Goal: Information Seeking & Learning: Learn about a topic

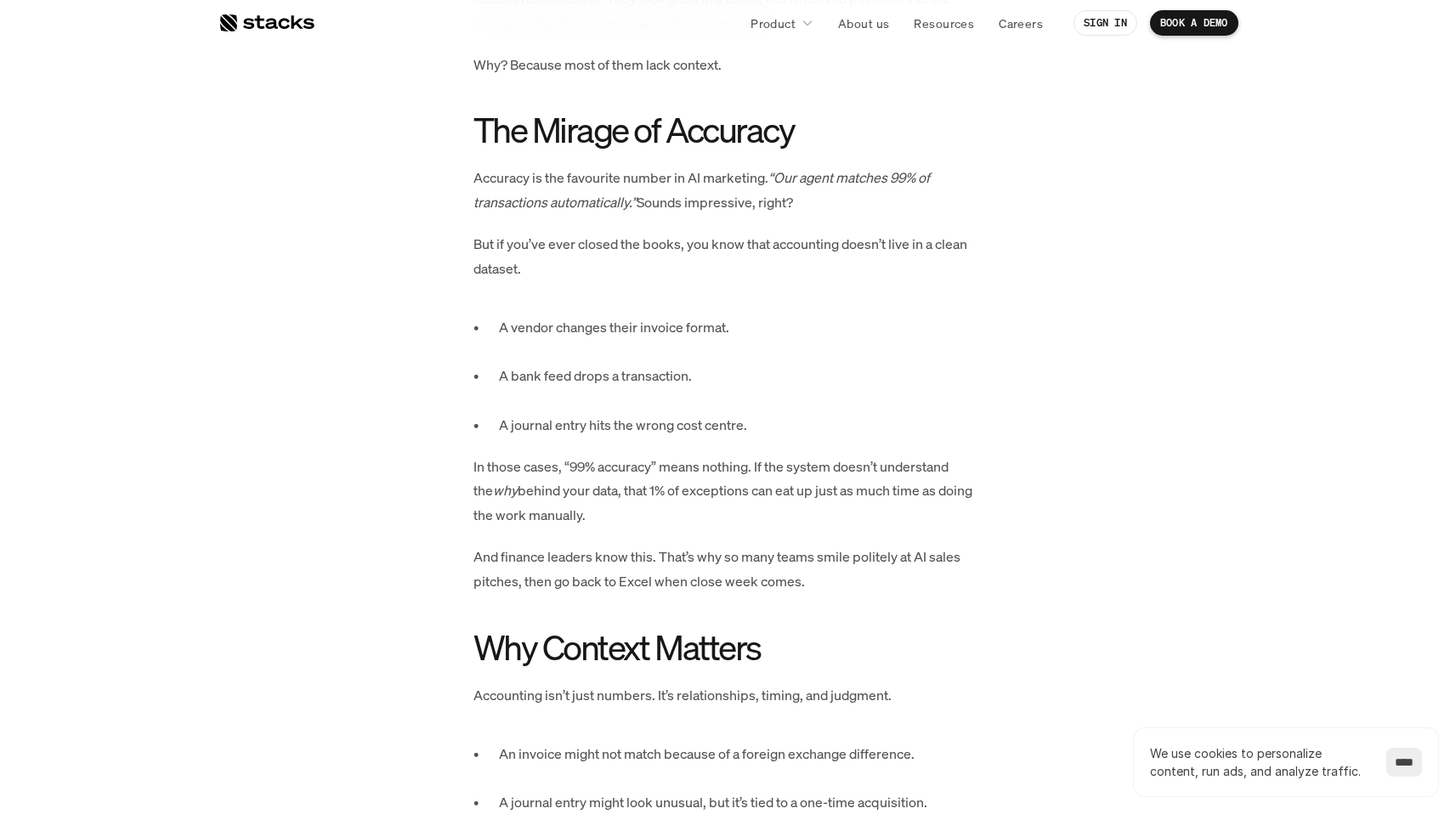
scroll to position [982, 0]
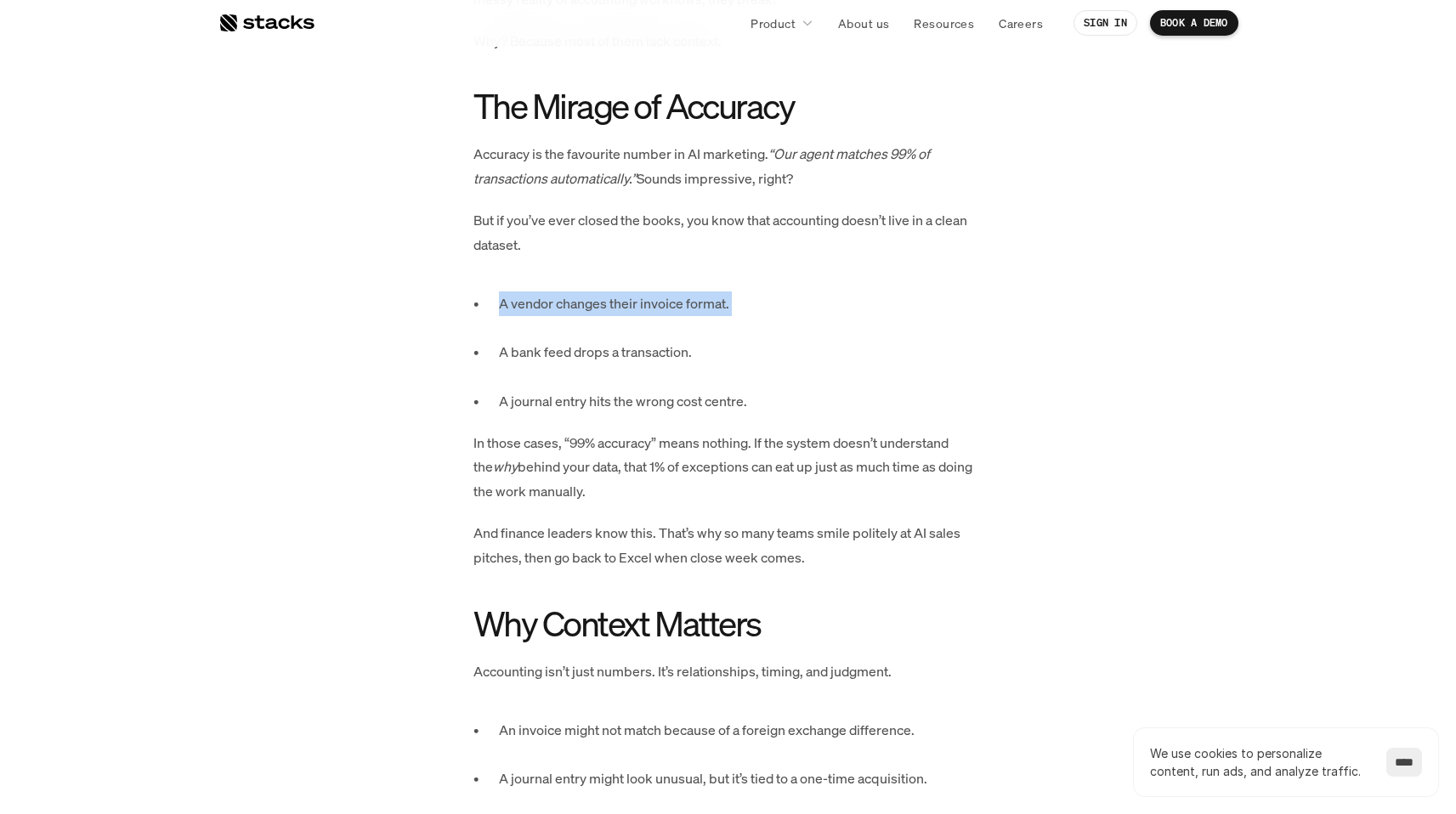
drag, startPoint x: 767, startPoint y: 267, endPoint x: 784, endPoint y: 325, distance: 60.4
drag, startPoint x: 784, startPoint y: 348, endPoint x: 789, endPoint y: 400, distance: 52.2
click at [791, 383] on p "A bank feed drops a transaction." at bounding box center [741, 364] width 484 height 49
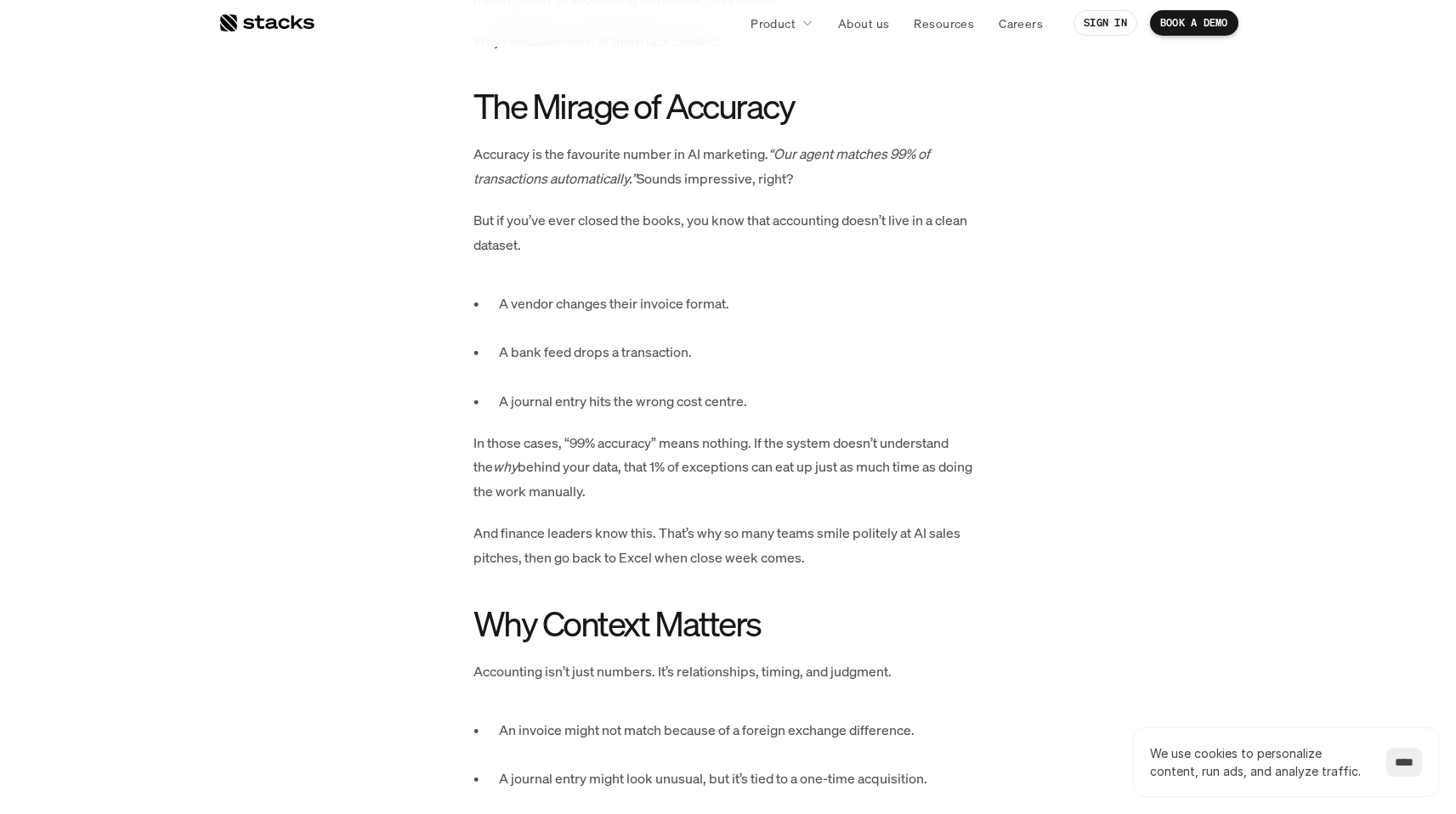
click at [796, 405] on p "A journal entry hits the wrong cost centre." at bounding box center [741, 402] width 484 height 25
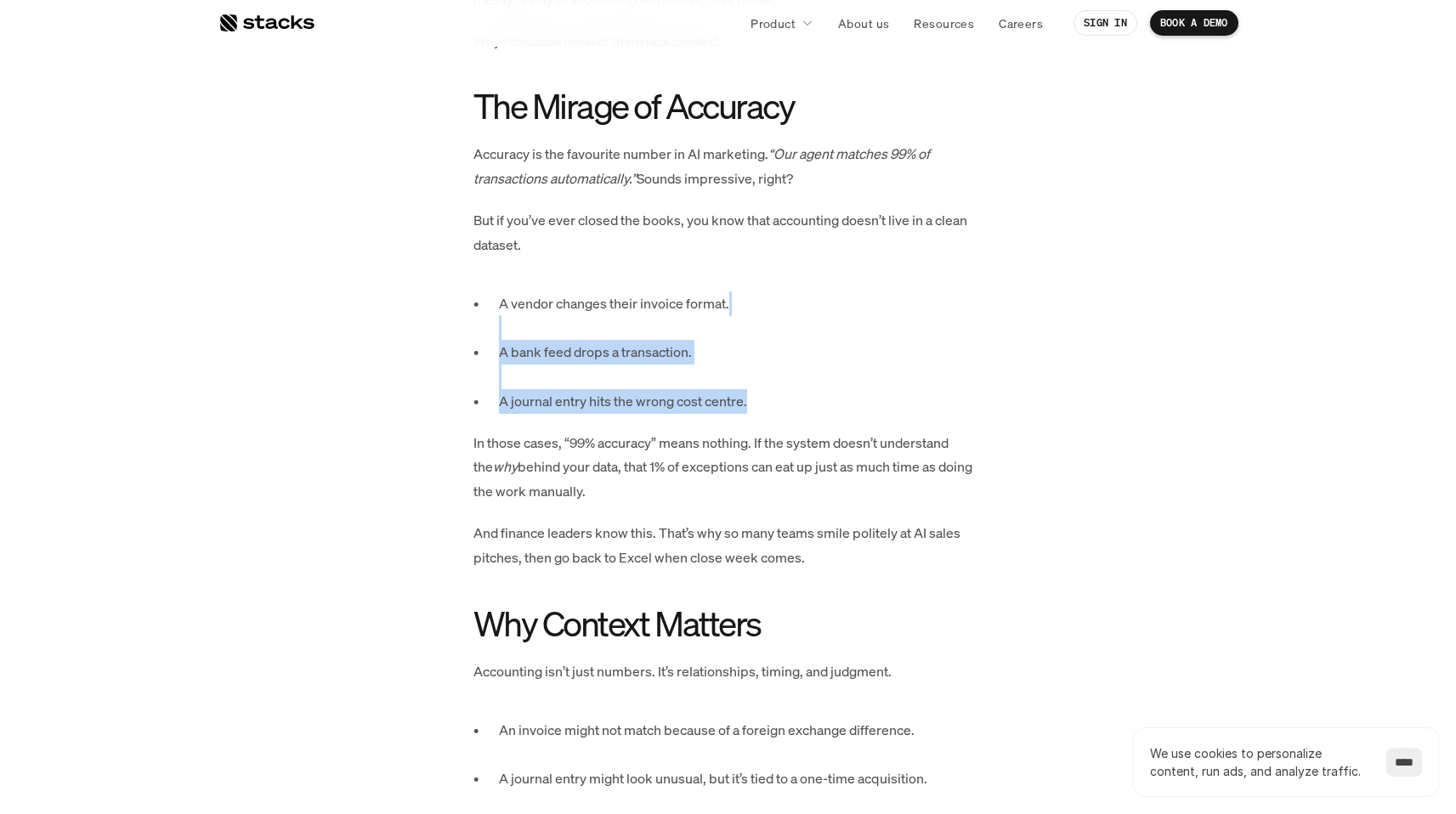
drag, startPoint x: 802, startPoint y: 419, endPoint x: 795, endPoint y: 339, distance: 80.3
click at [795, 339] on p "A vendor changes their invoice format." at bounding box center [741, 315] width 484 height 49
drag, startPoint x: 796, startPoint y: 343, endPoint x: 821, endPoint y: 430, distance: 90.5
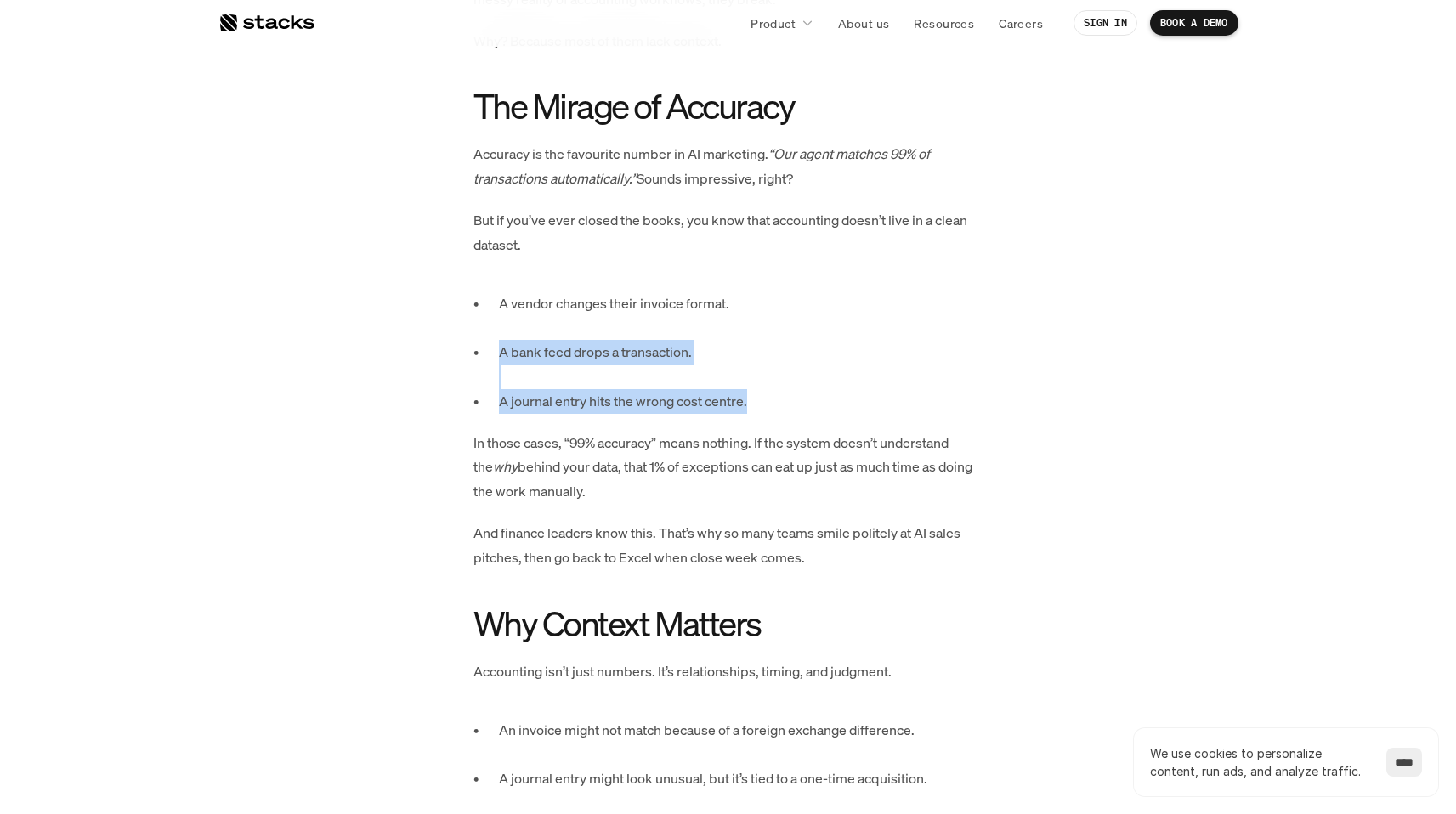
drag, startPoint x: 822, startPoint y: 414, endPoint x: 824, endPoint y: 357, distance: 57.0
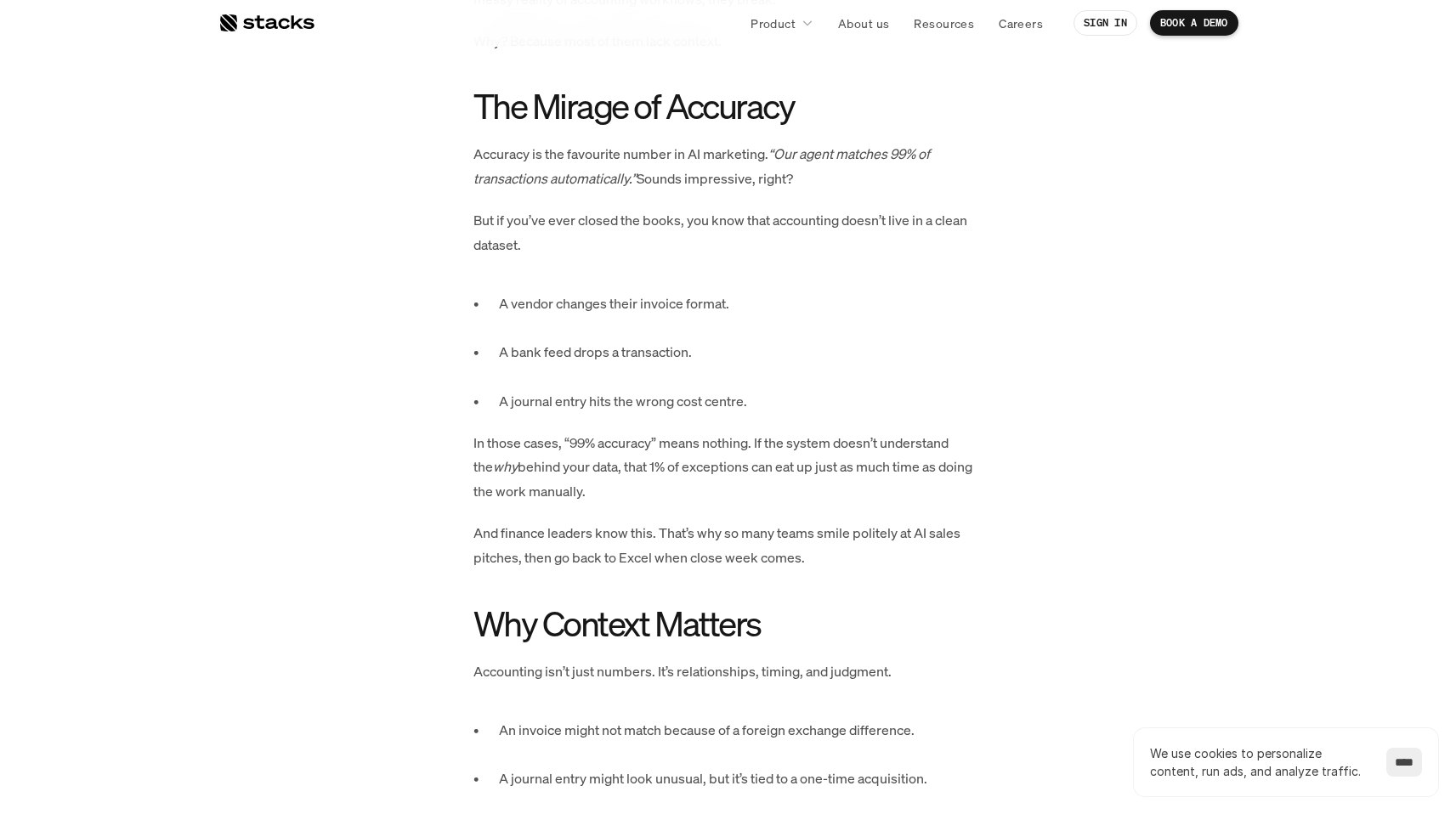
click at [827, 341] on p "A bank feed drops a transaction." at bounding box center [741, 364] width 484 height 49
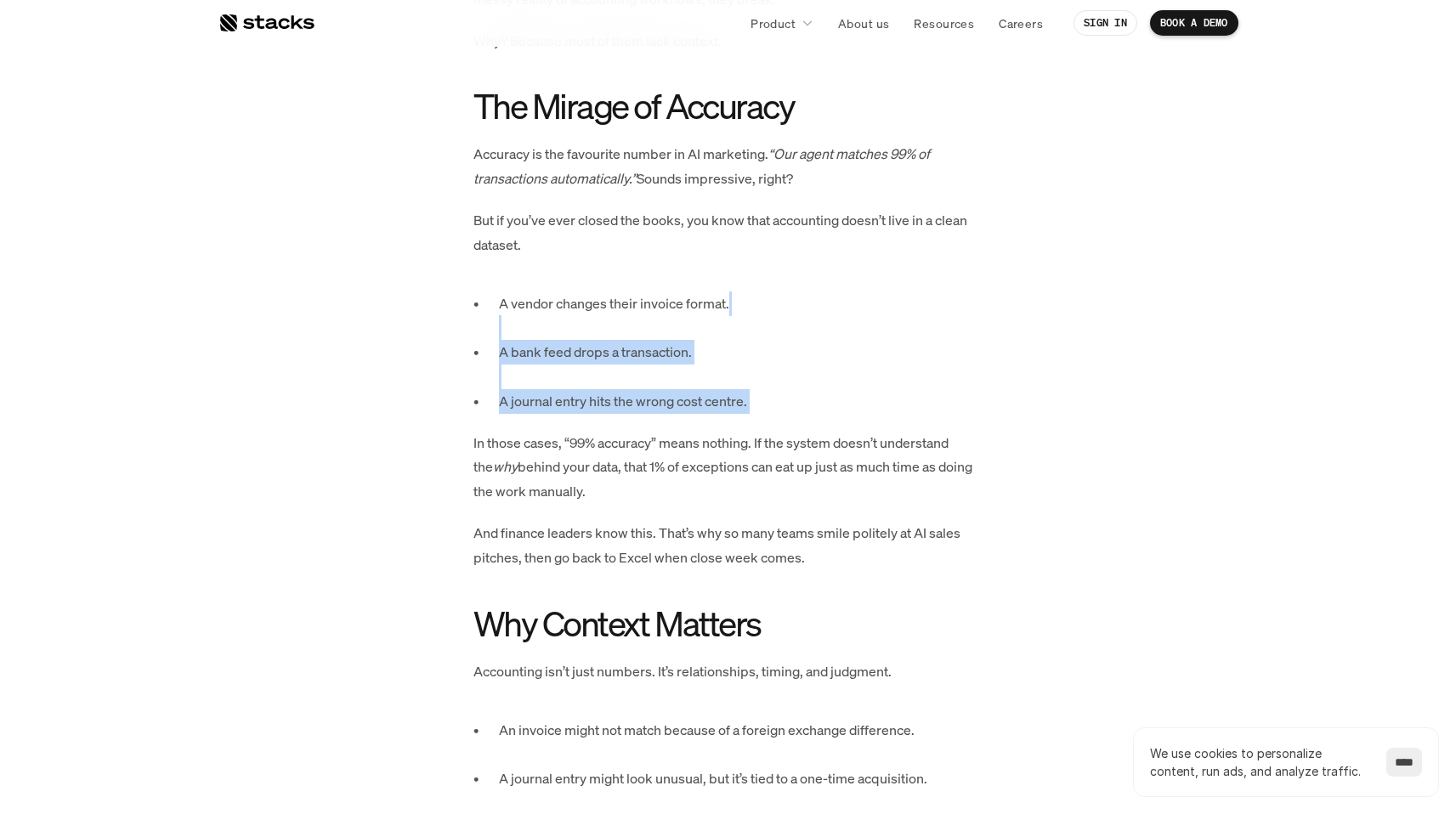
drag, startPoint x: 827, startPoint y: 332, endPoint x: 820, endPoint y: 426, distance: 94.3
drag, startPoint x: 824, startPoint y: 406, endPoint x: 826, endPoint y: 339, distance: 67.0
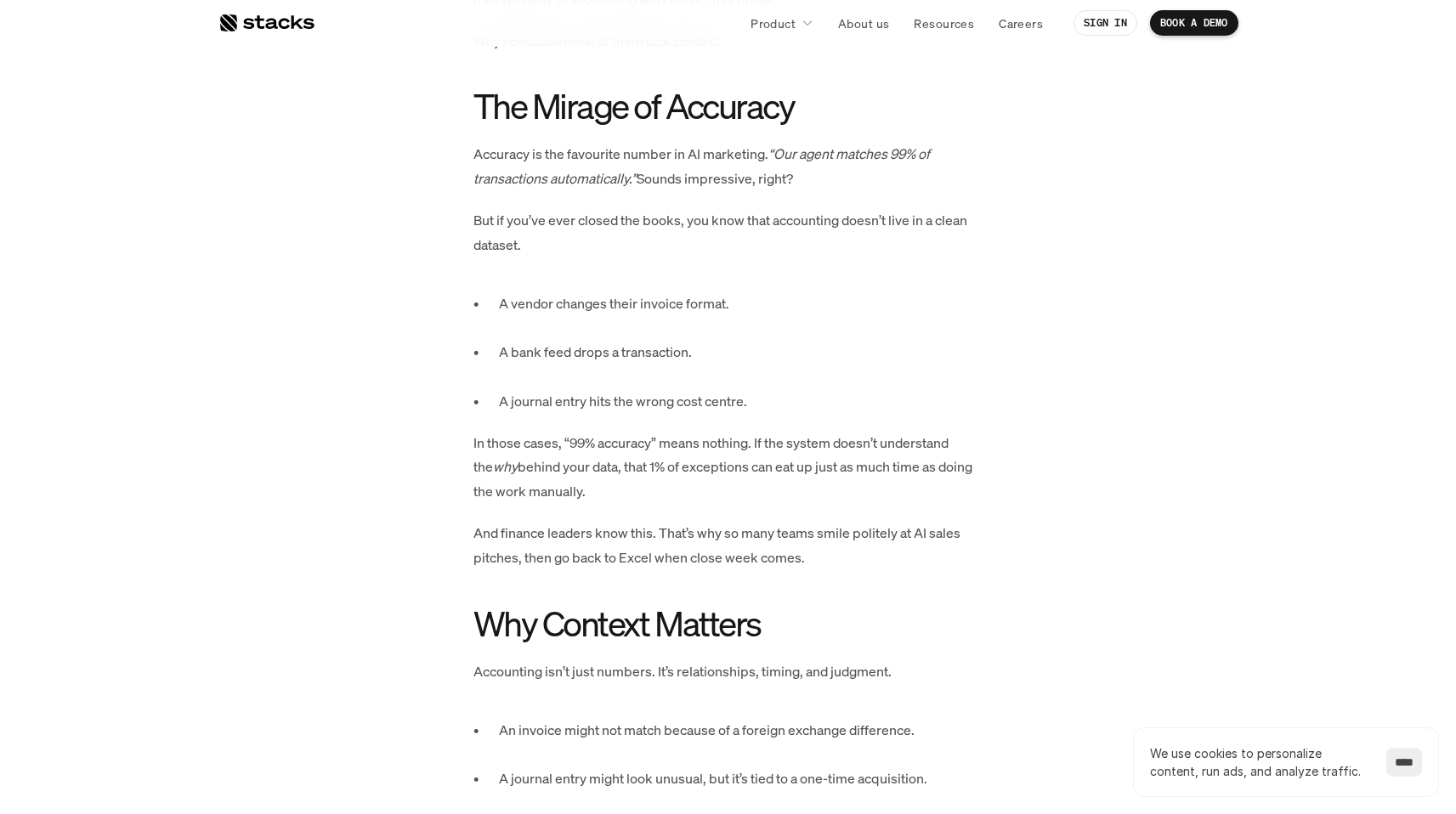
click at [826, 339] on p "A vendor changes their invoice format." at bounding box center [741, 315] width 484 height 49
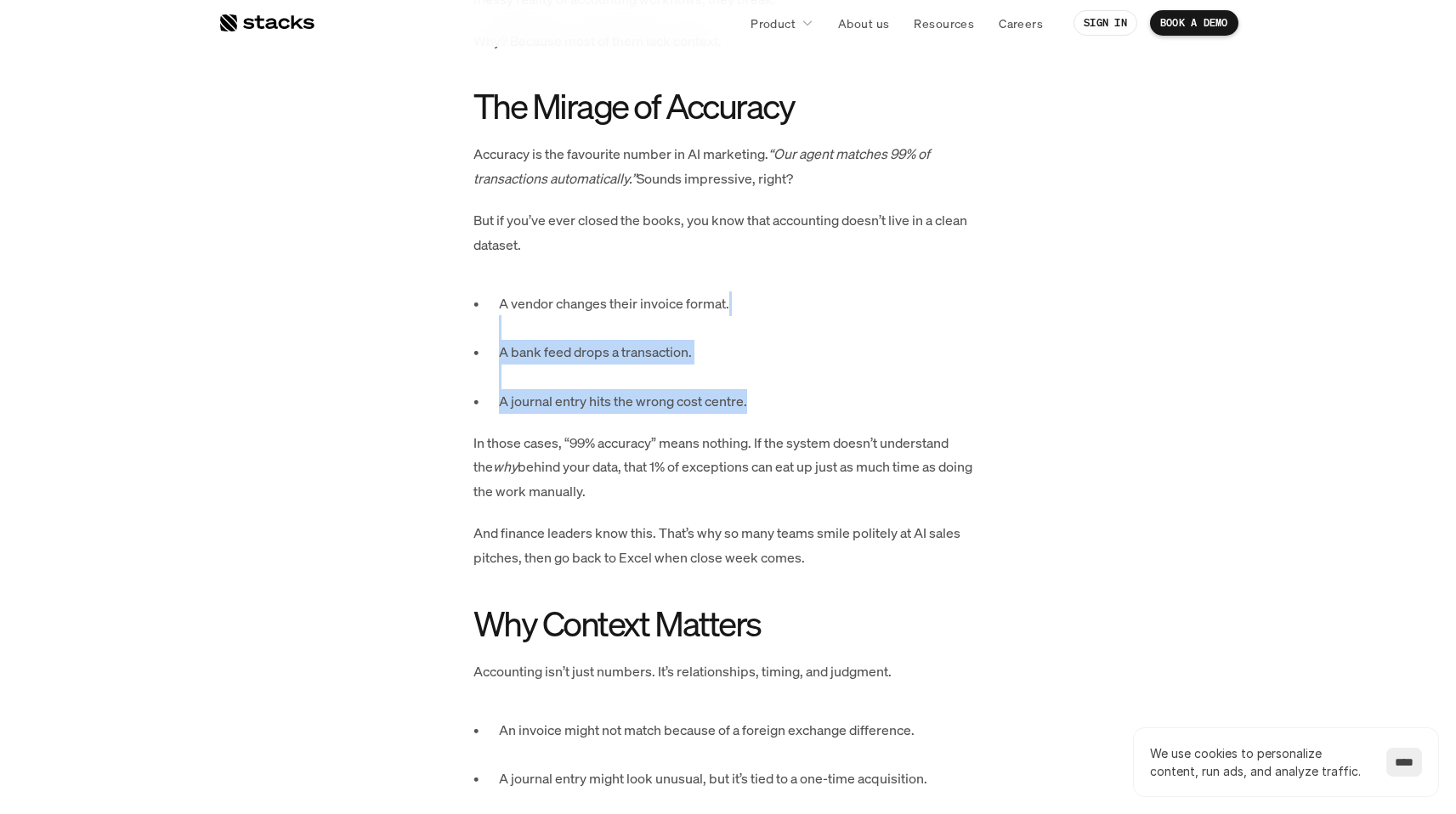
drag, startPoint x: 826, startPoint y: 336, endPoint x: 835, endPoint y: 414, distance: 78.5
drag, startPoint x: 835, startPoint y: 414, endPoint x: 830, endPoint y: 330, distance: 84.1
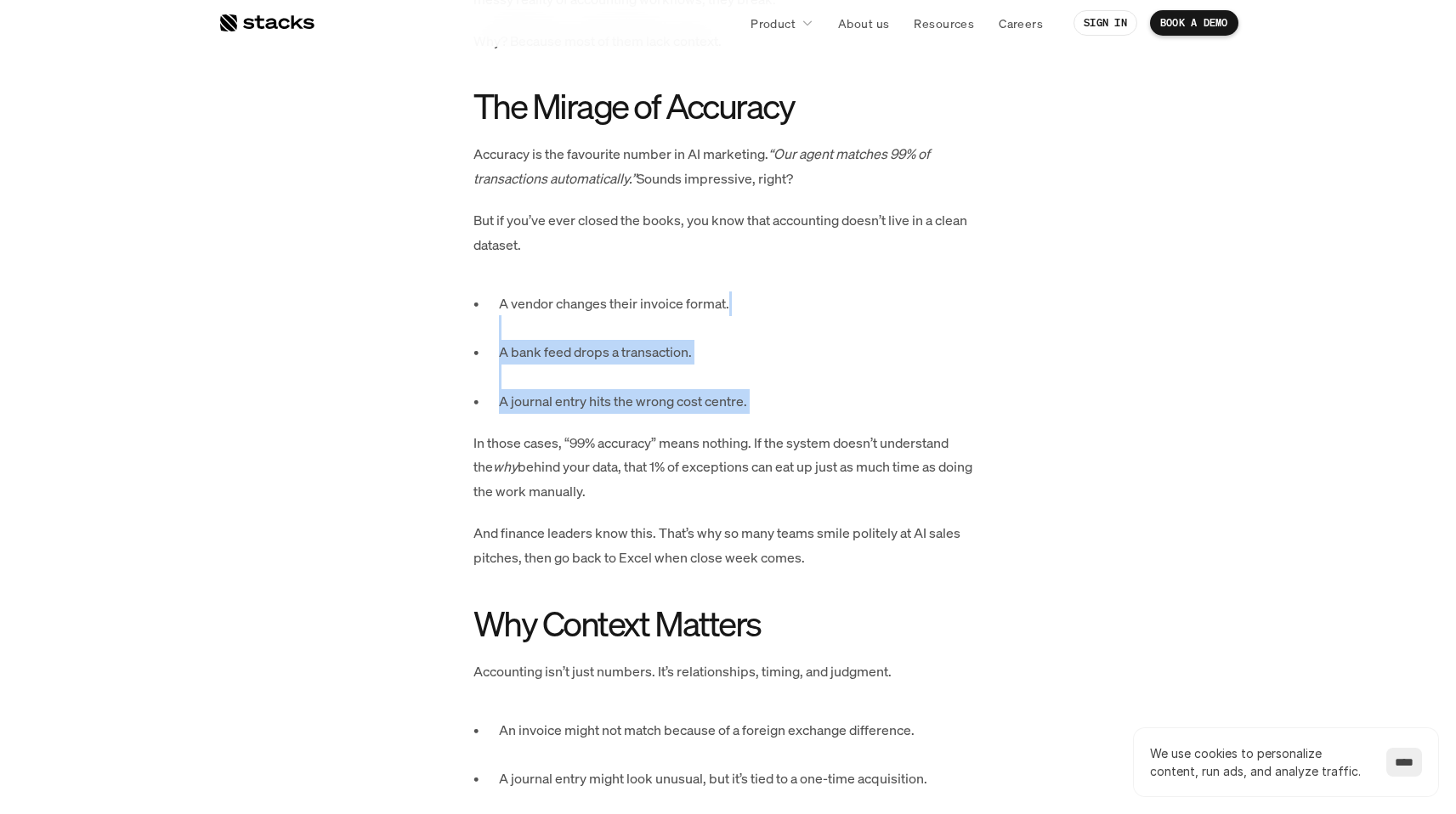
click at [830, 330] on p "A vendor changes their invoice format." at bounding box center [741, 315] width 484 height 49
drag, startPoint x: 830, startPoint y: 408, endPoint x: 833, endPoint y: 439, distance: 31.1
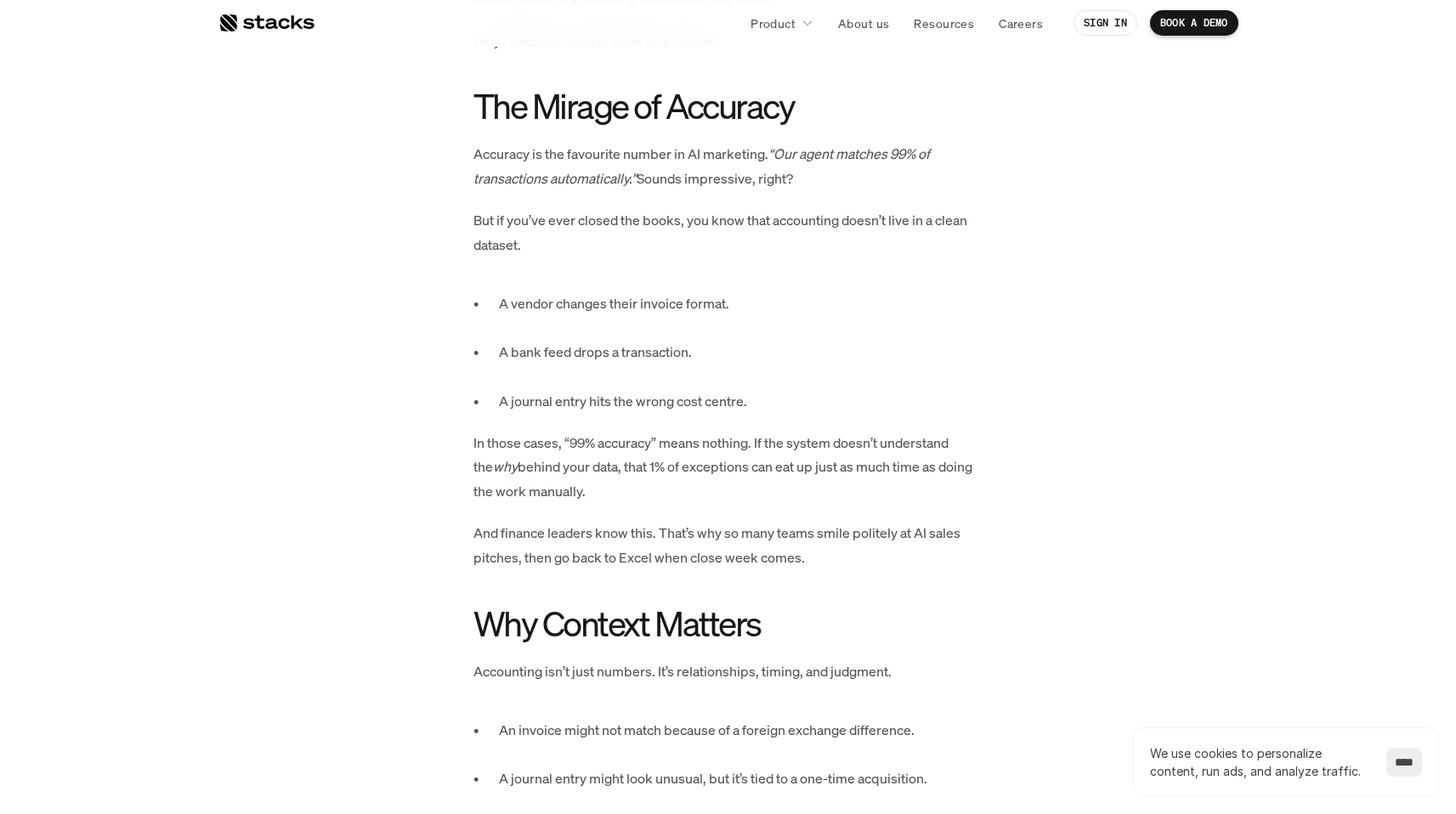
drag, startPoint x: 833, startPoint y: 439, endPoint x: 720, endPoint y: 321, distance: 163.4
click at [833, 435] on p "In those cases, “99% accuracy” means nothing. If the system doesn’t understand …" at bounding box center [728, 467] width 510 height 73
